Goal: Information Seeking & Learning: Find contact information

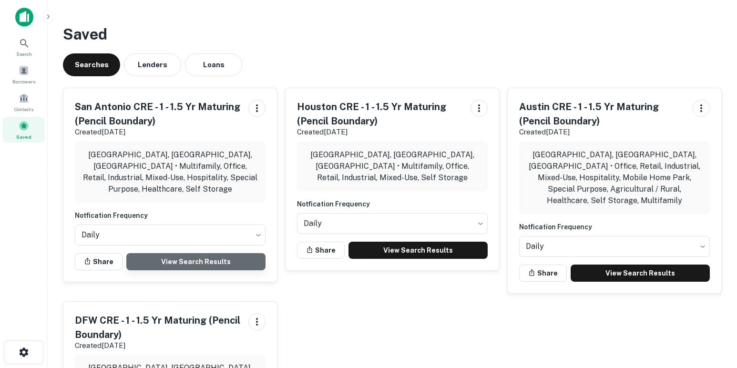
click at [223, 253] on link "View Search Results" at bounding box center [195, 261] width 139 height 17
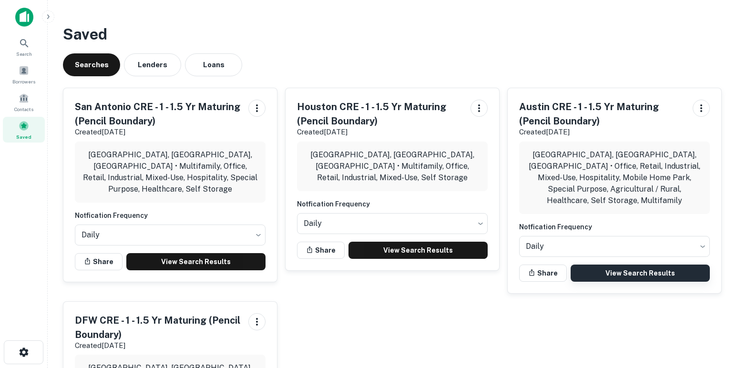
click at [603, 264] on link "View Search Results" at bounding box center [639, 272] width 139 height 17
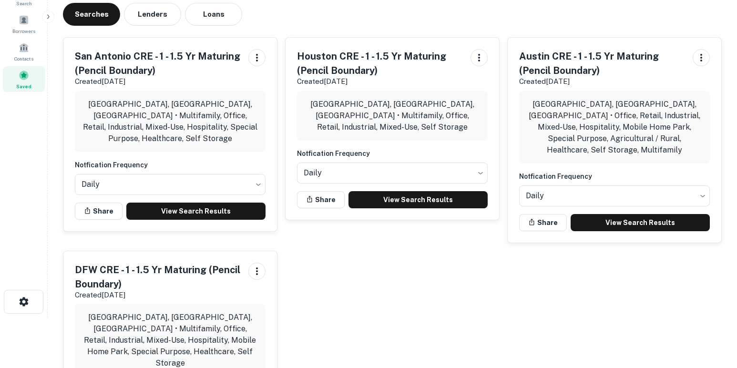
scroll to position [53, 0]
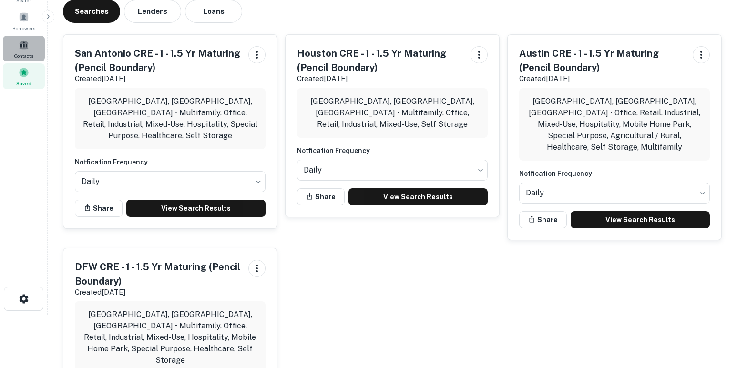
click at [23, 55] on span "Contacts" at bounding box center [23, 56] width 19 height 8
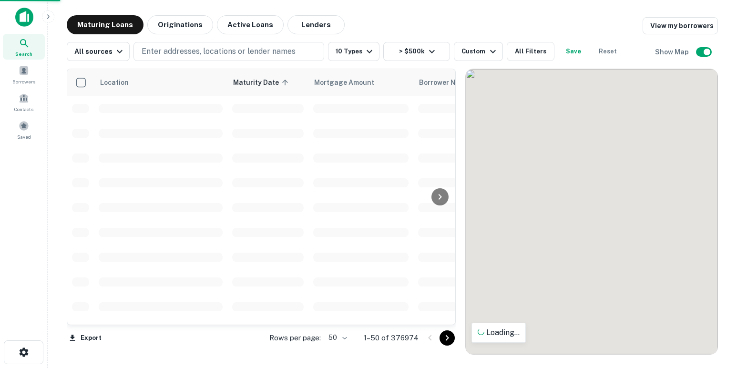
click at [347, 335] on body "**********" at bounding box center [368, 184] width 737 height 368
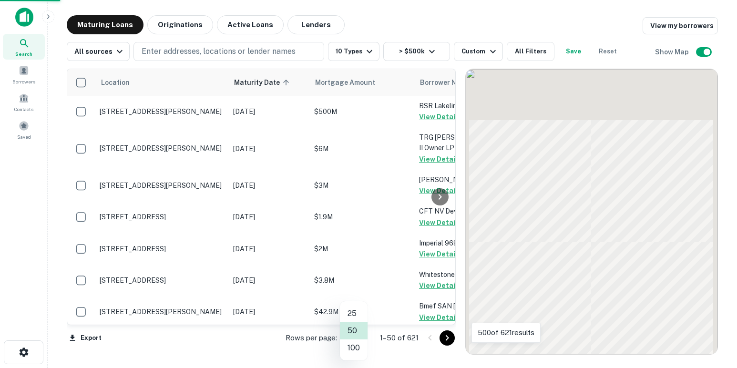
click at [352, 352] on ul "25 50 100" at bounding box center [354, 330] width 28 height 59
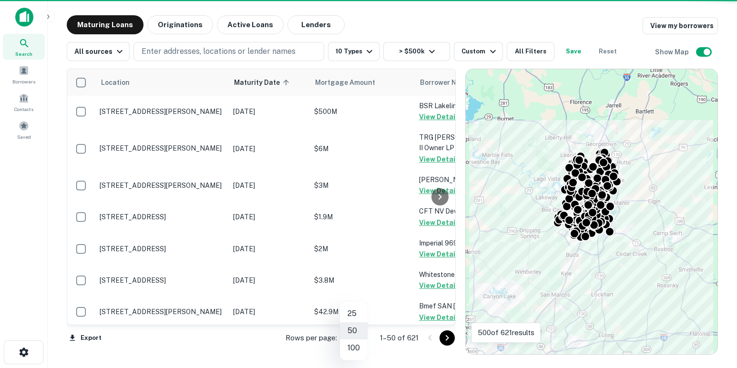
click at [354, 348] on li "100" at bounding box center [354, 347] width 28 height 17
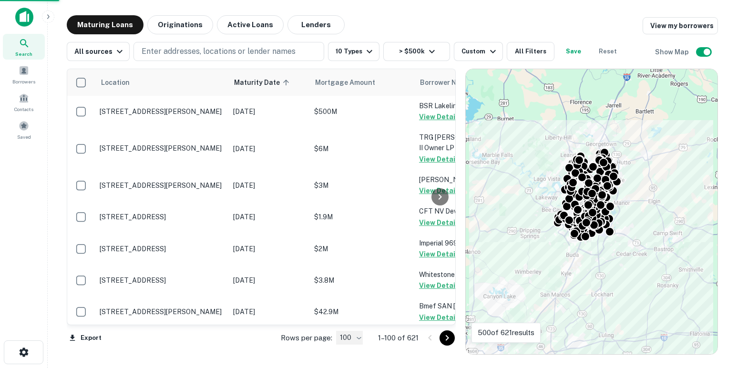
type input "***"
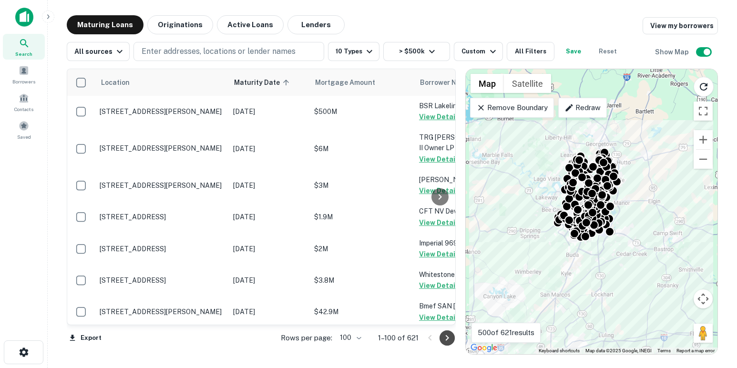
click at [447, 340] on icon "Go to next page" at bounding box center [446, 337] width 11 height 11
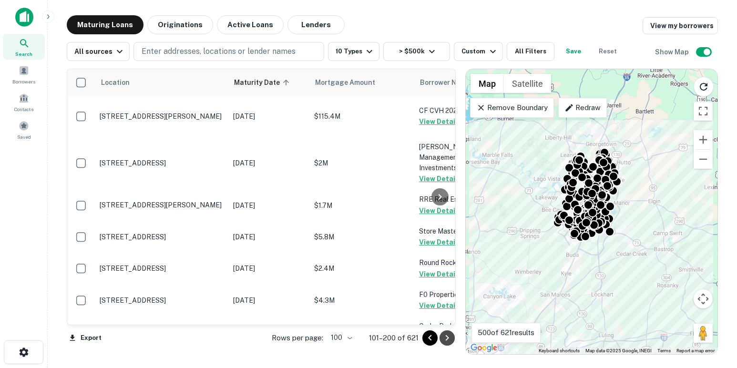
click at [447, 340] on icon "Go to next page" at bounding box center [446, 337] width 11 height 11
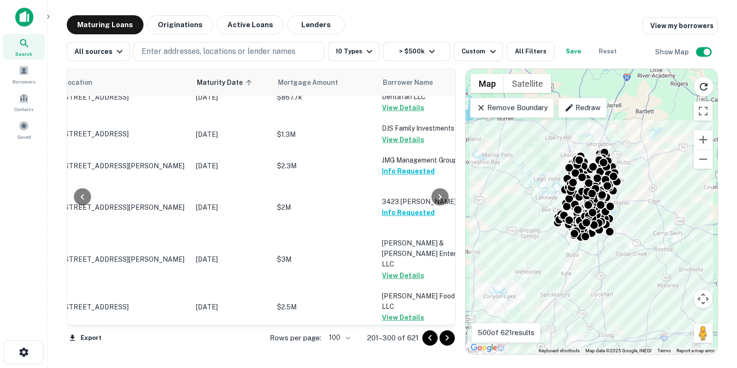
scroll to position [3379, 37]
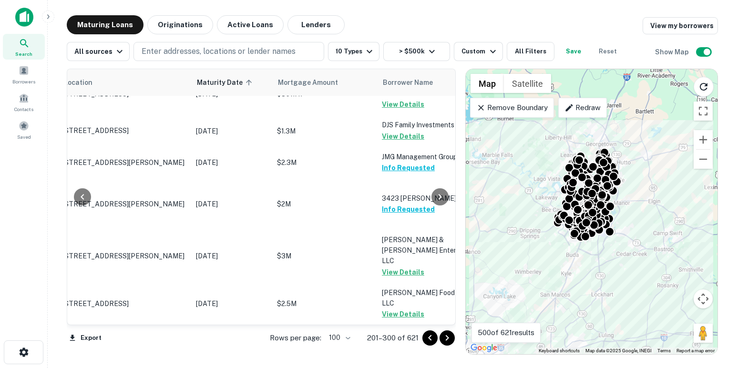
click at [451, 337] on icon "Go to next page" at bounding box center [446, 337] width 11 height 11
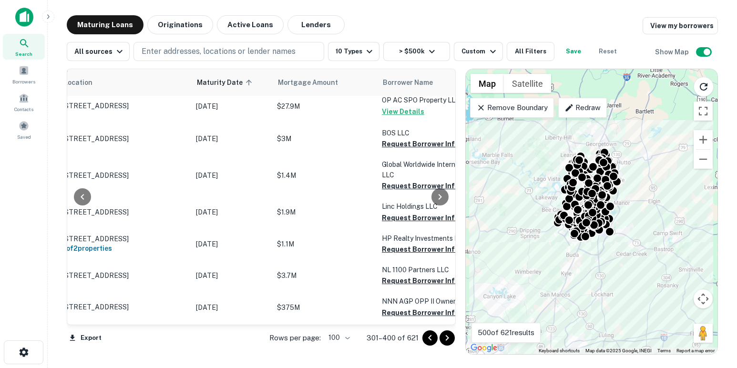
scroll to position [229, 37]
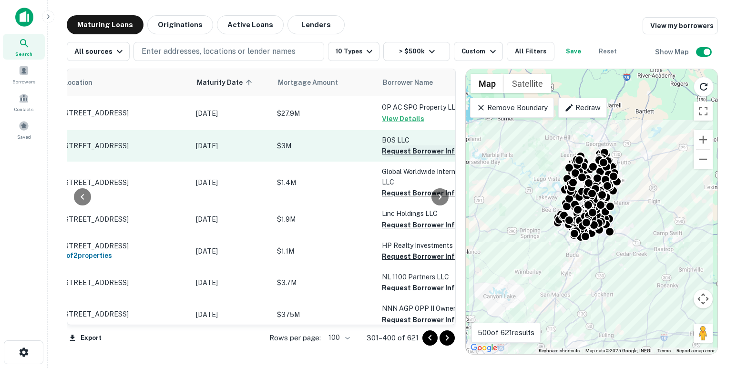
click at [389, 157] on button "Request Borrower Info" at bounding box center [420, 150] width 77 height 11
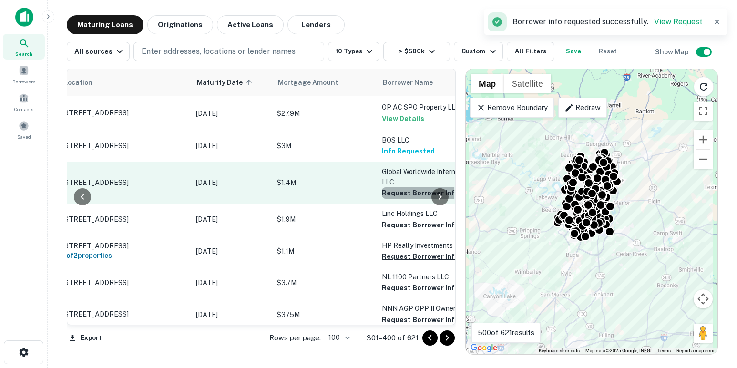
click at [396, 199] on button "Request Borrower Info" at bounding box center [420, 192] width 77 height 11
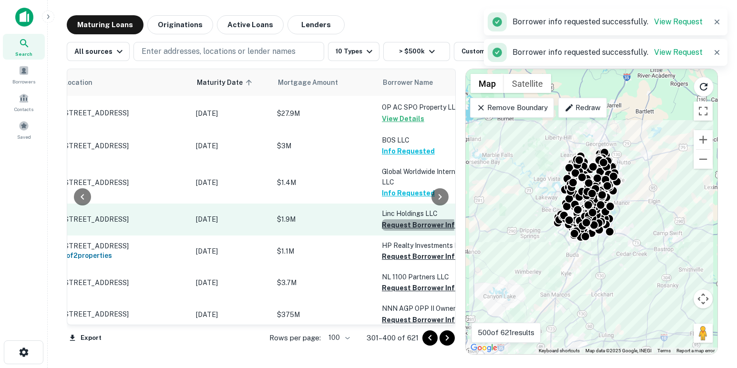
click at [401, 231] on button "Request Borrower Info" at bounding box center [420, 224] width 77 height 11
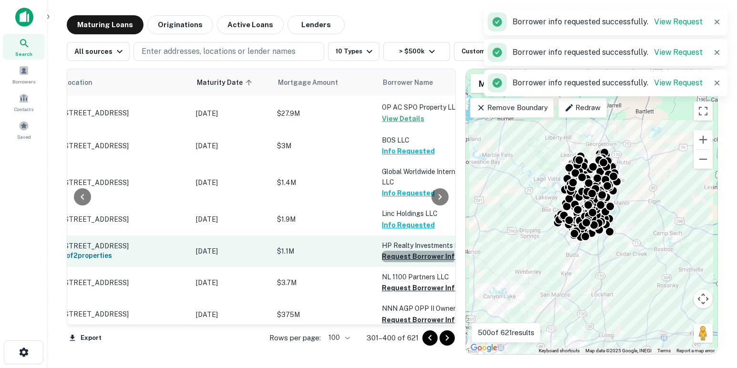
click at [404, 262] on button "Request Borrower Info" at bounding box center [420, 256] width 77 height 11
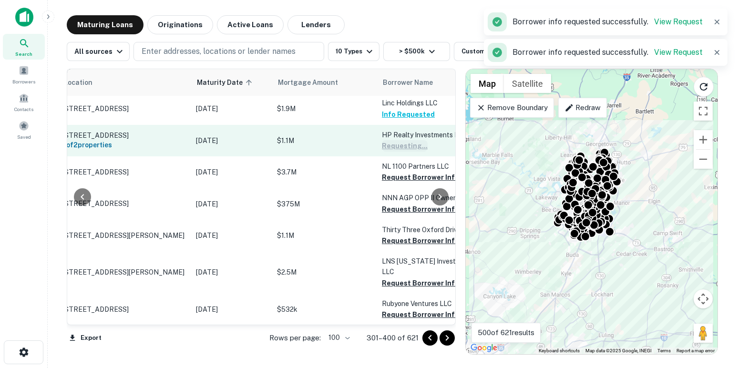
scroll to position [341, 37]
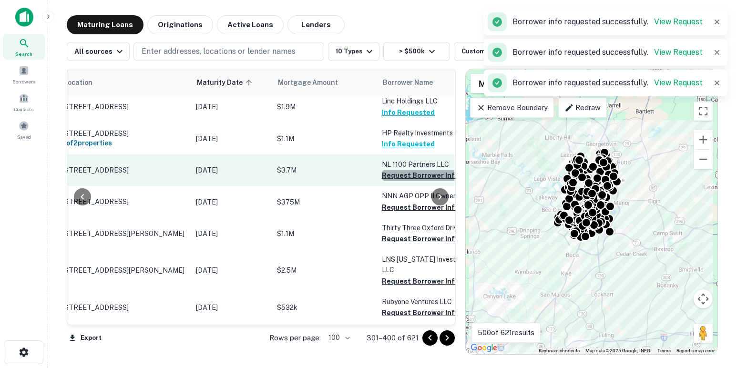
click at [392, 181] on button "Request Borrower Info" at bounding box center [420, 175] width 77 height 11
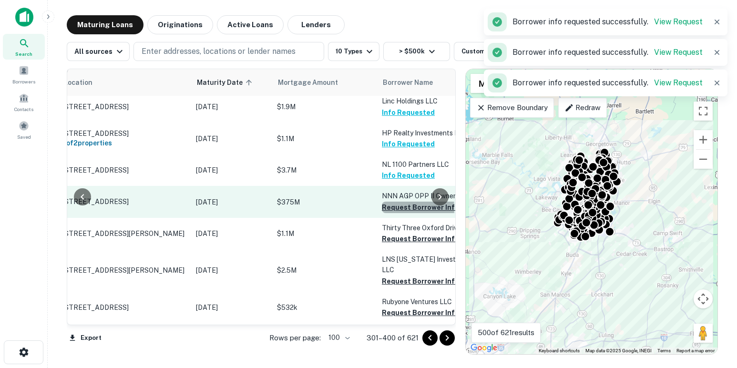
click at [401, 213] on button "Request Borrower Info" at bounding box center [420, 207] width 77 height 11
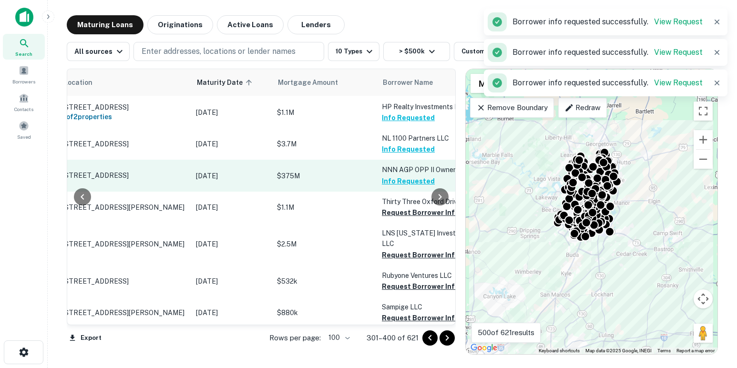
scroll to position [371, 37]
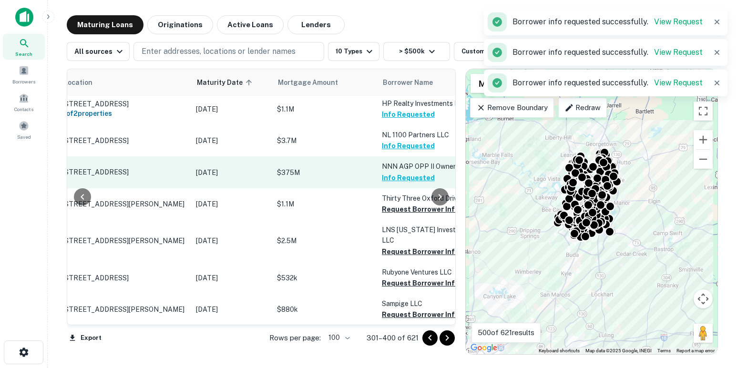
click at [401, 215] on button "Request Borrower Info" at bounding box center [420, 208] width 77 height 11
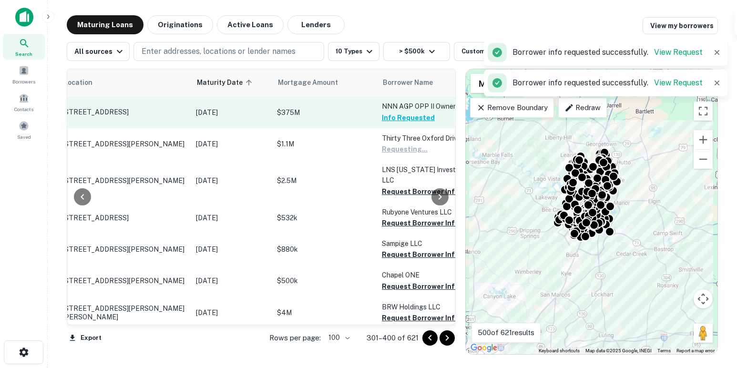
scroll to position [431, 37]
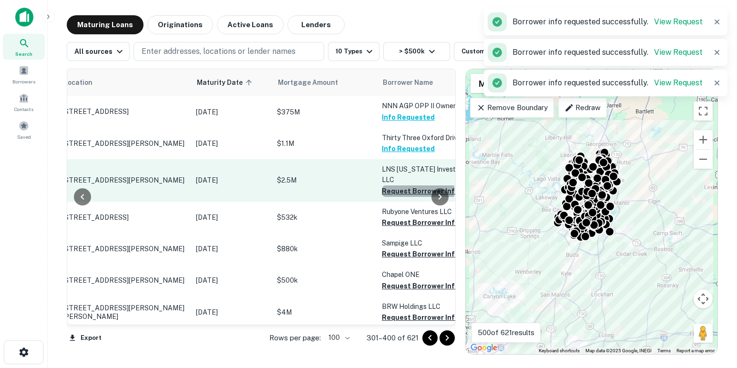
click at [401, 197] on button "Request Borrower Info" at bounding box center [420, 190] width 77 height 11
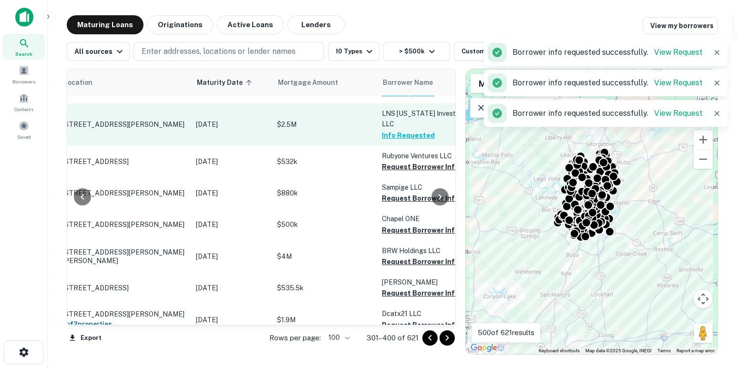
scroll to position [488, 37]
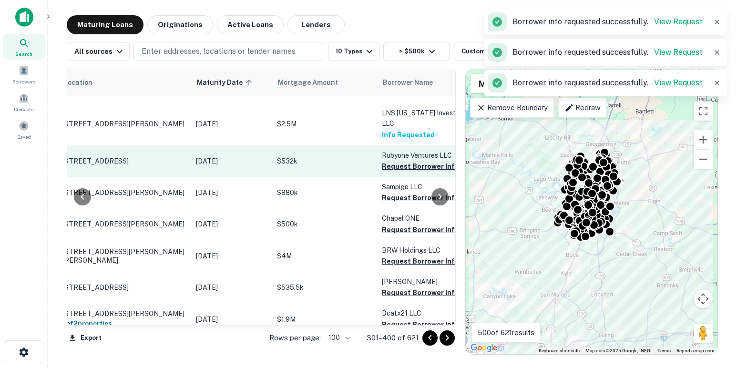
click at [399, 172] on button "Request Borrower Info" at bounding box center [420, 166] width 77 height 11
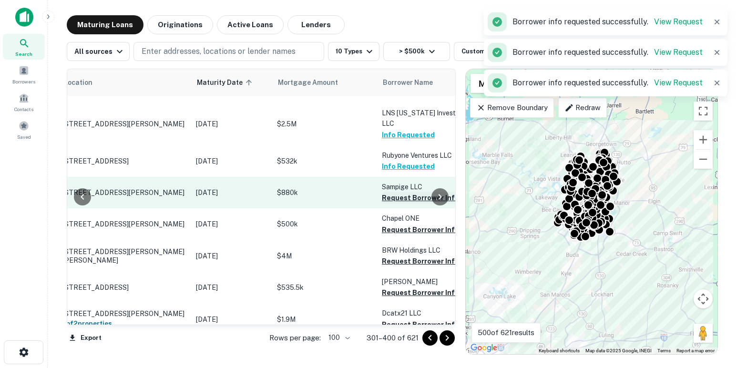
click at [401, 203] on button "Request Borrower Info" at bounding box center [420, 197] width 77 height 11
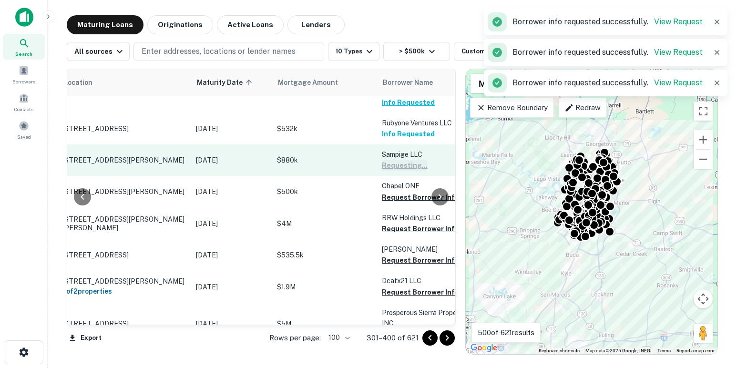
scroll to position [526, 37]
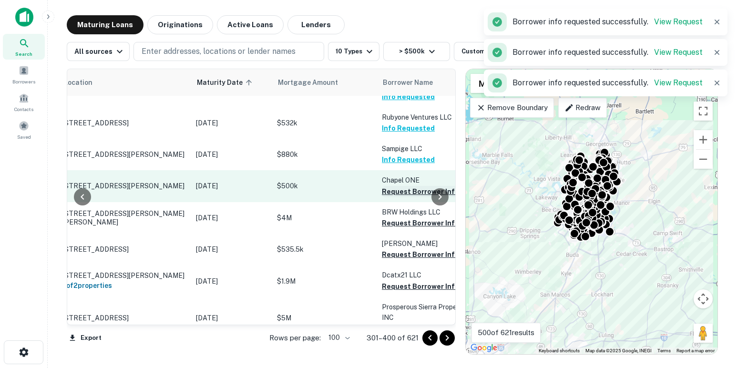
click at [402, 197] on button "Request Borrower Info" at bounding box center [420, 191] width 77 height 11
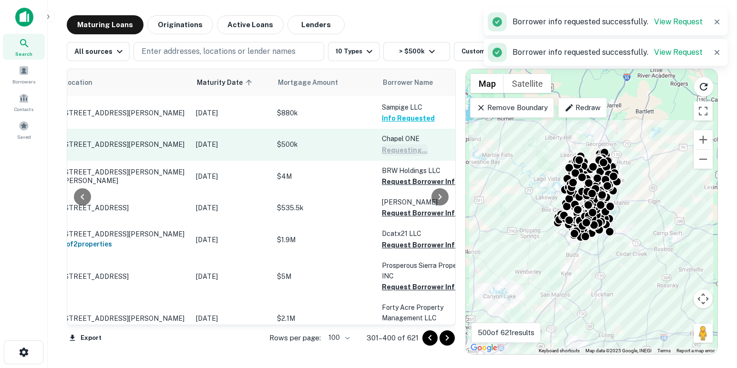
scroll to position [568, 37]
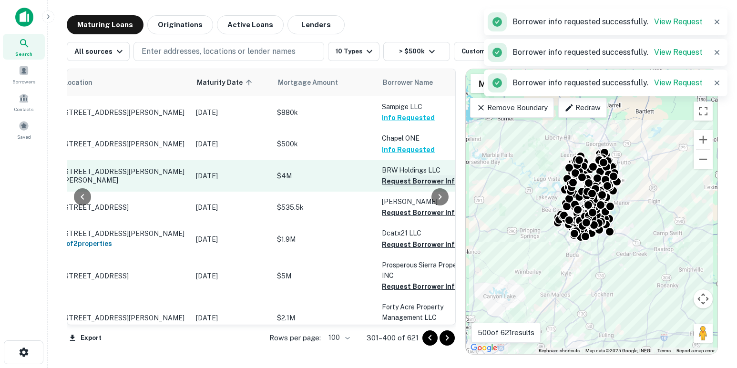
click at [401, 187] on button "Request Borrower Info" at bounding box center [420, 180] width 77 height 11
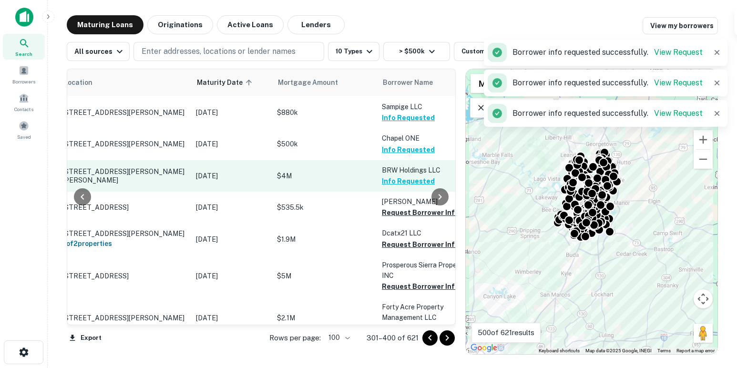
scroll to position [602, 37]
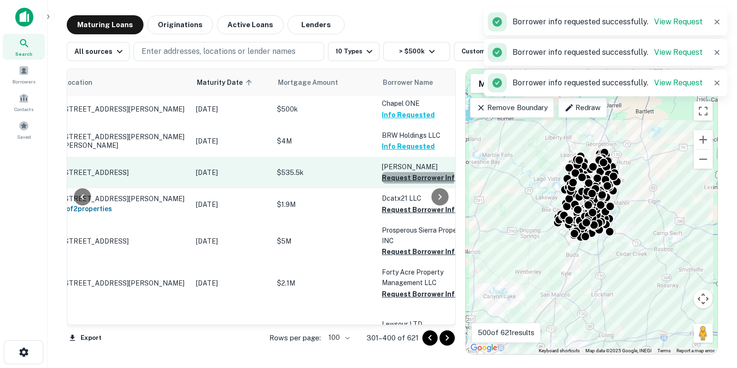
click at [401, 183] on button "Request Borrower Info" at bounding box center [420, 177] width 77 height 11
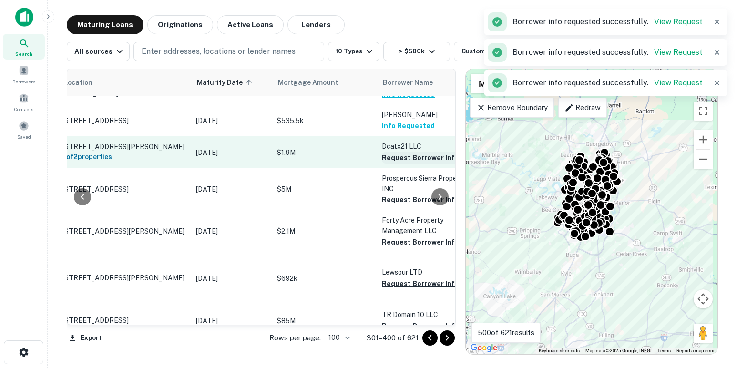
click at [397, 163] on button "Request Borrower Info" at bounding box center [420, 157] width 77 height 11
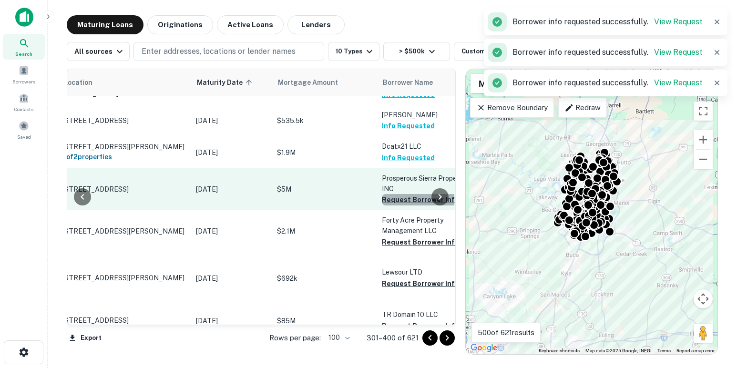
click at [402, 205] on button "Request Borrower Info" at bounding box center [420, 199] width 77 height 11
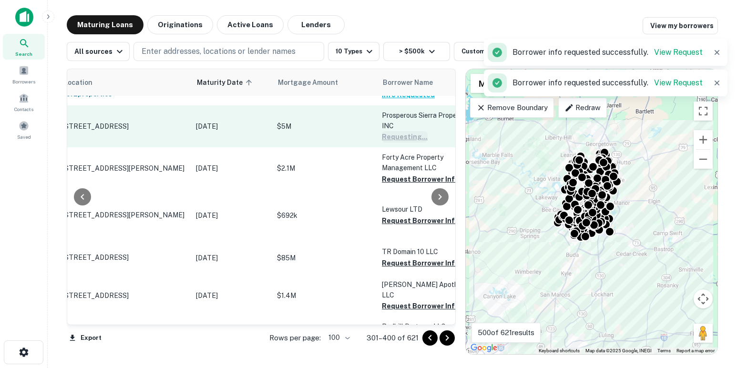
scroll to position [719, 37]
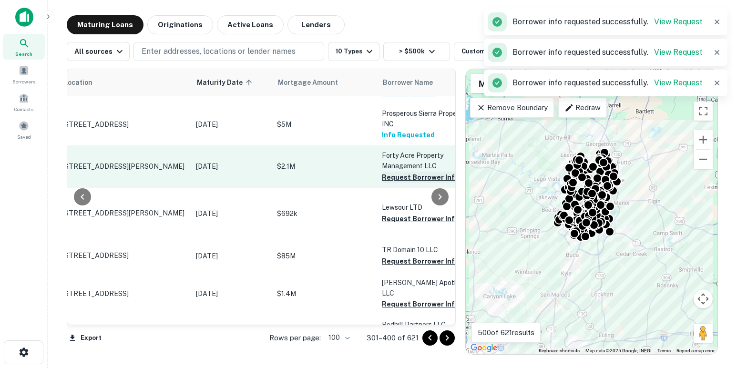
click at [400, 183] on button "Request Borrower Info" at bounding box center [420, 177] width 77 height 11
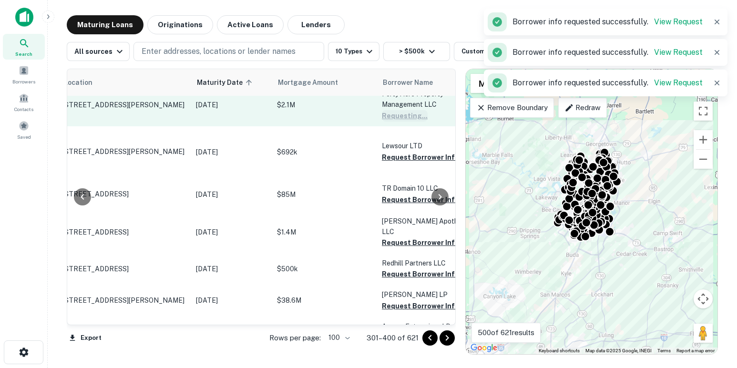
scroll to position [781, 37]
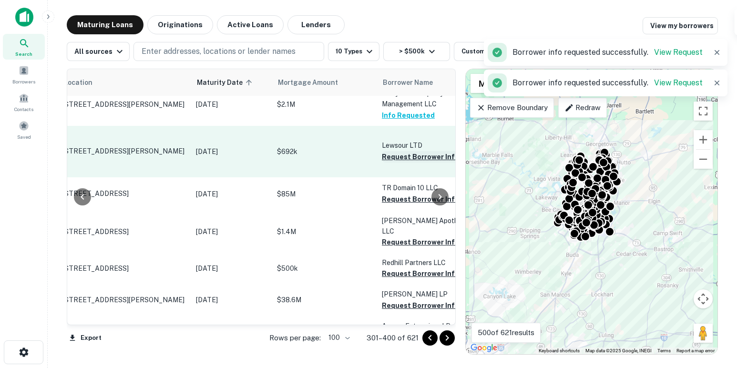
click at [400, 163] on button "Request Borrower Info" at bounding box center [420, 156] width 77 height 11
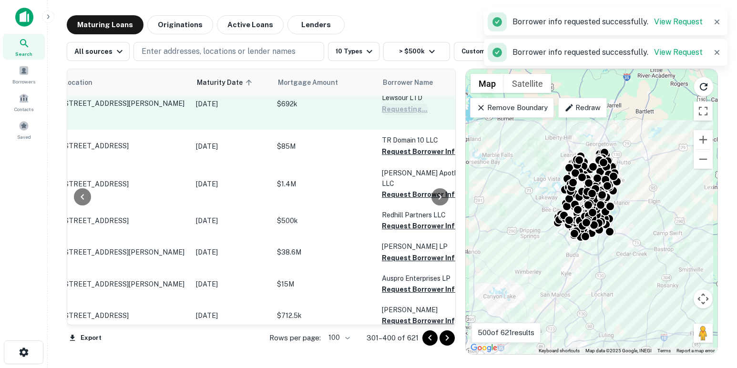
scroll to position [838, 37]
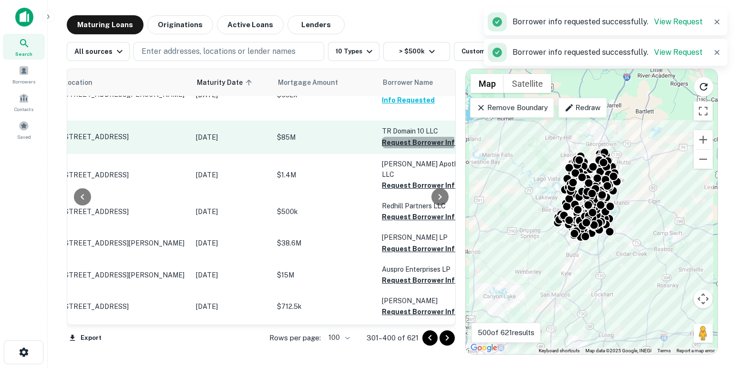
click at [398, 148] on button "Request Borrower Info" at bounding box center [420, 142] width 77 height 11
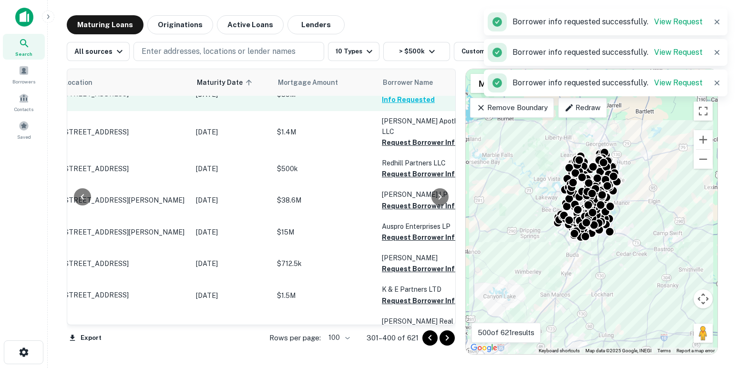
scroll to position [891, 37]
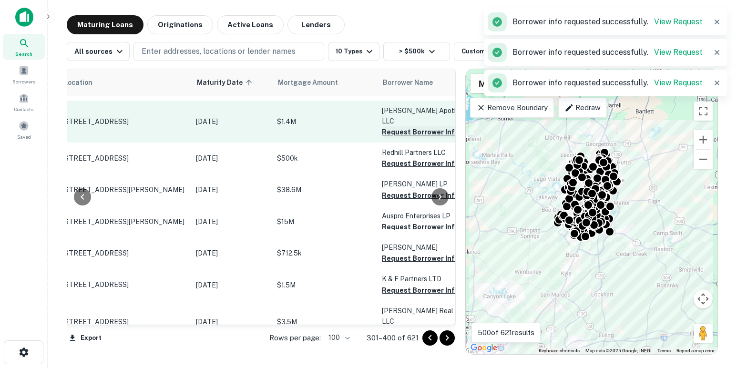
click at [397, 138] on button "Request Borrower Info" at bounding box center [420, 131] width 77 height 11
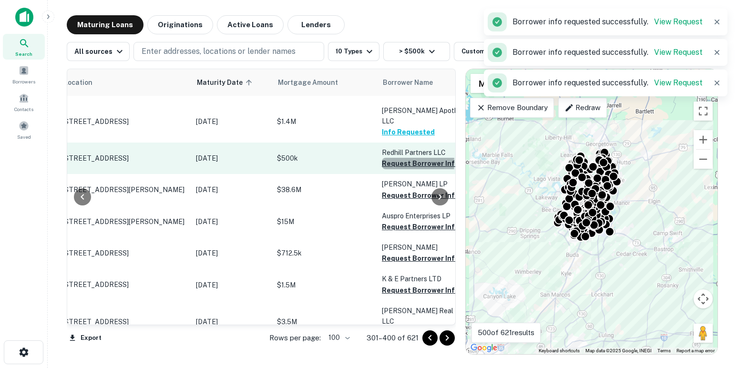
click at [394, 169] on button "Request Borrower Info" at bounding box center [420, 163] width 77 height 11
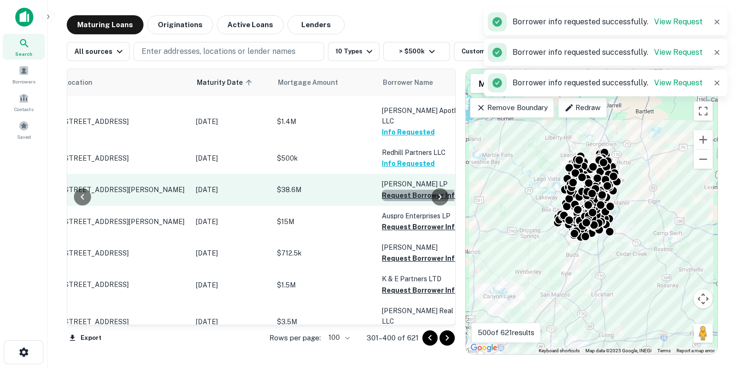
click at [399, 201] on button "Request Borrower Info" at bounding box center [420, 195] width 77 height 11
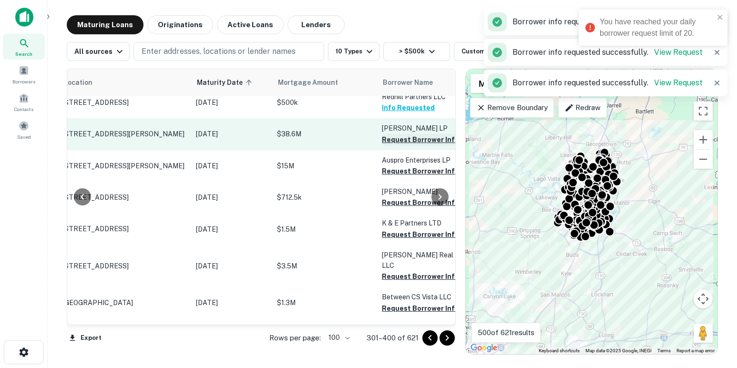
scroll to position [948, 37]
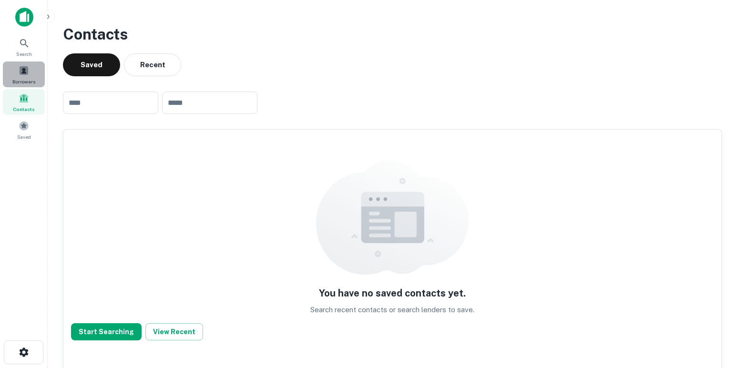
click at [25, 71] on span at bounding box center [24, 70] width 10 height 10
